Goal: Task Accomplishment & Management: Use online tool/utility

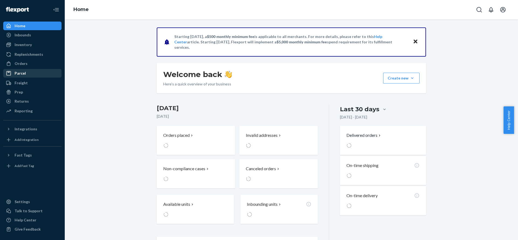
drag, startPoint x: 7, startPoint y: 64, endPoint x: 43, endPoint y: 70, distance: 36.6
click at [7, 64] on icon at bounding box center [9, 64] width 4 height 5
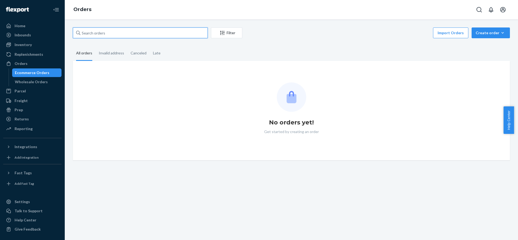
click at [137, 33] on input "text" at bounding box center [140, 33] width 135 height 11
paste input "#PD1360766"
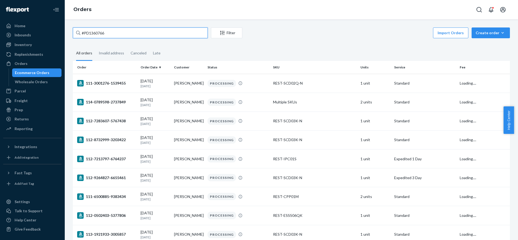
type input "#PD1360766"
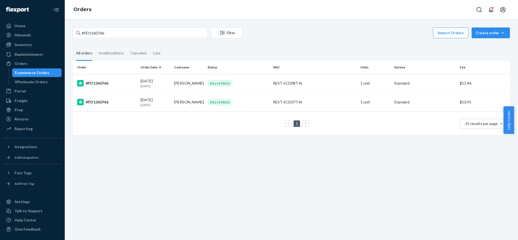
click at [286, 32] on div "Import Orders Create order Ecommerce order Removal order" at bounding box center [378, 34] width 264 height 12
drag, startPoint x: 291, startPoint y: 29, endPoint x: 170, endPoint y: 67, distance: 126.9
click at [289, 28] on div "Import Orders Create order Ecommerce order Removal order" at bounding box center [378, 34] width 264 height 12
click at [103, 82] on div "#PD1360766" at bounding box center [106, 83] width 59 height 6
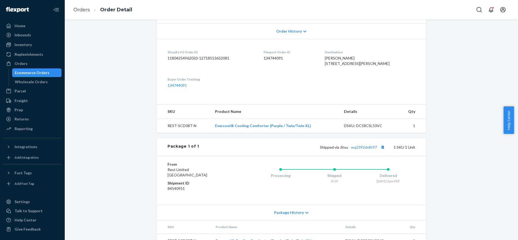
scroll to position [137, 0]
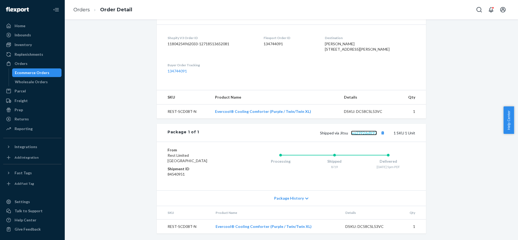
click at [369, 131] on link "wq2392dx8t97" at bounding box center [364, 133] width 26 height 5
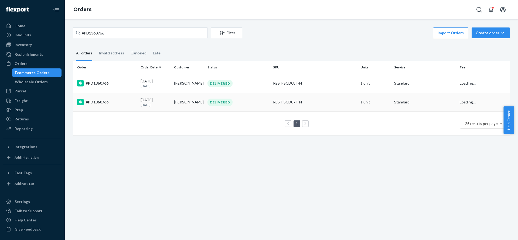
click at [107, 103] on div "#PD1360766" at bounding box center [106, 102] width 59 height 6
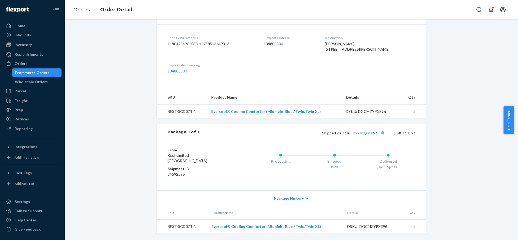
scroll to position [136, 0]
click at [364, 135] on link "3vy7nzgs5r69" at bounding box center [365, 133] width 24 height 5
click at [359, 134] on link "3vy7nzgs5r69" at bounding box center [365, 133] width 24 height 5
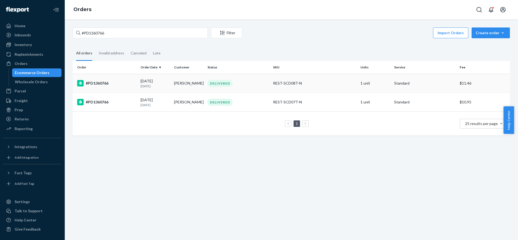
click at [100, 84] on div "#PD1360766" at bounding box center [106, 83] width 59 height 6
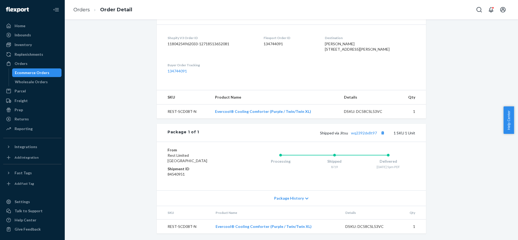
scroll to position [137, 0]
click at [371, 131] on link "wq2392dx8t97" at bounding box center [364, 133] width 26 height 5
click at [31, 226] on div "Give Feedback" at bounding box center [32, 230] width 57 height 8
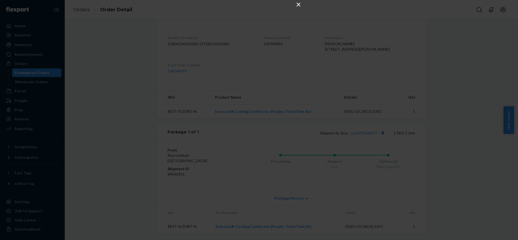
click at [299, 7] on button "×" at bounding box center [298, 4] width 6 height 6
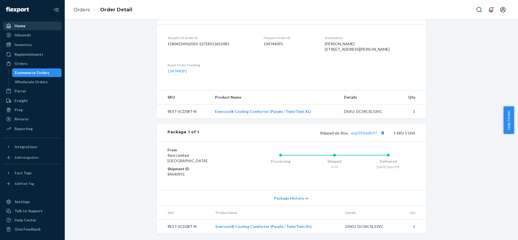
click at [29, 27] on div "Home" at bounding box center [32, 26] width 57 height 8
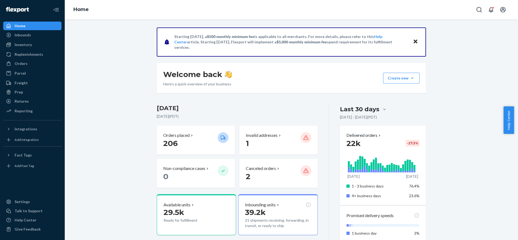
click at [27, 25] on div "Home" at bounding box center [32, 26] width 57 height 8
click at [28, 64] on div "Orders" at bounding box center [32, 64] width 57 height 8
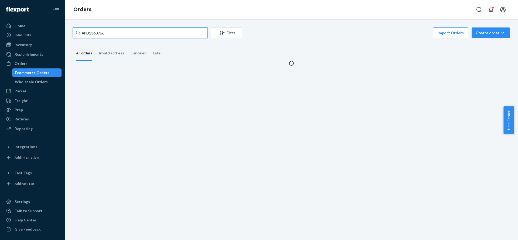
click at [176, 37] on input "#PD1360766" at bounding box center [140, 33] width 135 height 11
paste input "#PD1650266"
paste input "text"
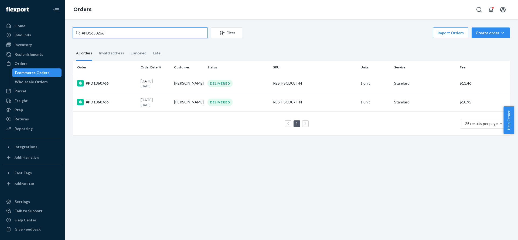
type input "#PD1650266"
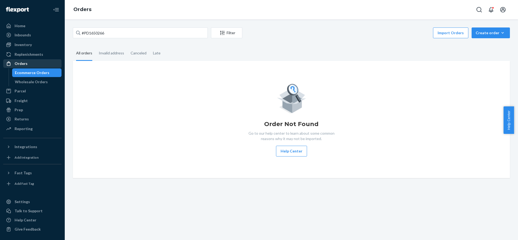
click at [36, 63] on div "Orders" at bounding box center [32, 64] width 57 height 8
drag, startPoint x: 149, startPoint y: 21, endPoint x: 138, endPoint y: 32, distance: 15.5
click at [149, 21] on div "#PD1650266 Filter Import Orders Create order Ecommerce order Removal order All …" at bounding box center [291, 129] width 453 height 221
click at [138, 32] on input "#PD1650266" at bounding box center [140, 33] width 135 height 11
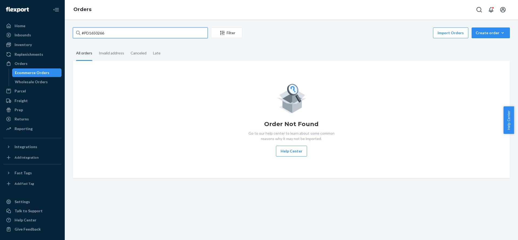
click at [138, 32] on input "#PD1650266" at bounding box center [140, 33] width 135 height 11
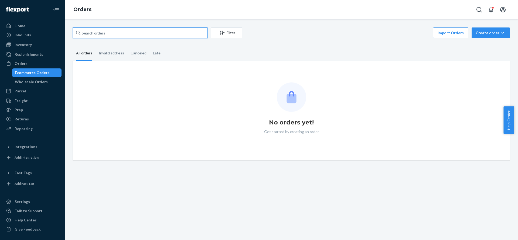
paste input "#PD1650266"
type input "#PD1650266"
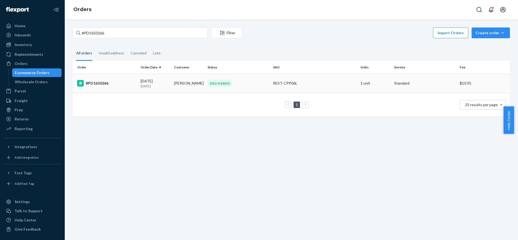
click at [101, 87] on td "#PD1650266" at bounding box center [106, 83] width 66 height 19
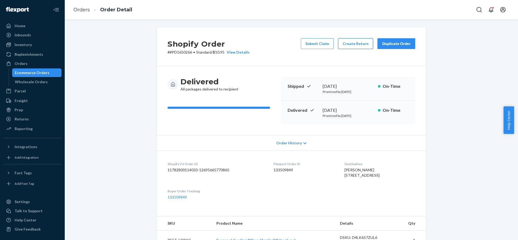
click at [353, 44] on button "Create Return" at bounding box center [355, 43] width 35 height 11
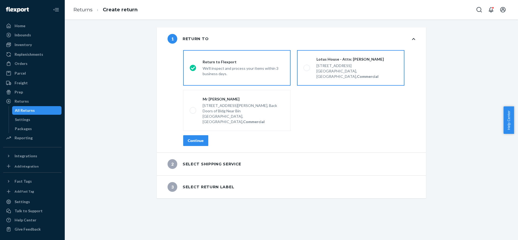
click at [357, 74] on strong "Commercial" at bounding box center [368, 76] width 22 height 5
click at [307, 70] on input "Lotus House - Attn: [PERSON_NAME] [STREET_ADDRESS], Commercial" at bounding box center [306, 68] width 4 height 4
radio input "true"
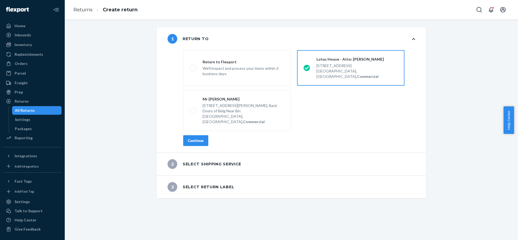
click at [192, 138] on div "Continue" at bounding box center [196, 140] width 16 height 5
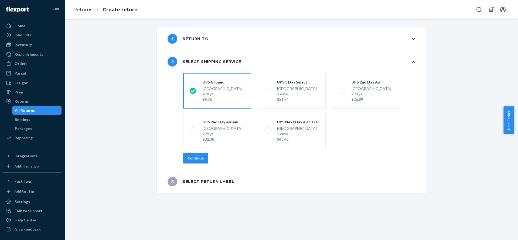
click at [198, 158] on div "Continue" at bounding box center [196, 158] width 16 height 5
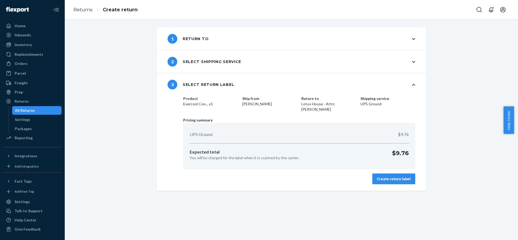
click at [388, 176] on div "Create return label" at bounding box center [394, 178] width 34 height 5
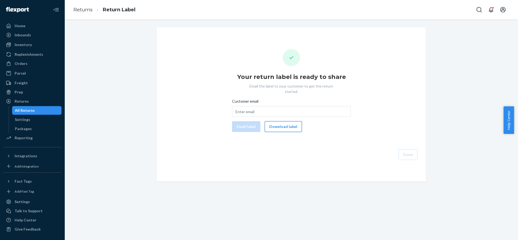
click at [282, 122] on button "Download label" at bounding box center [283, 126] width 37 height 11
